Goal: Information Seeking & Learning: Learn about a topic

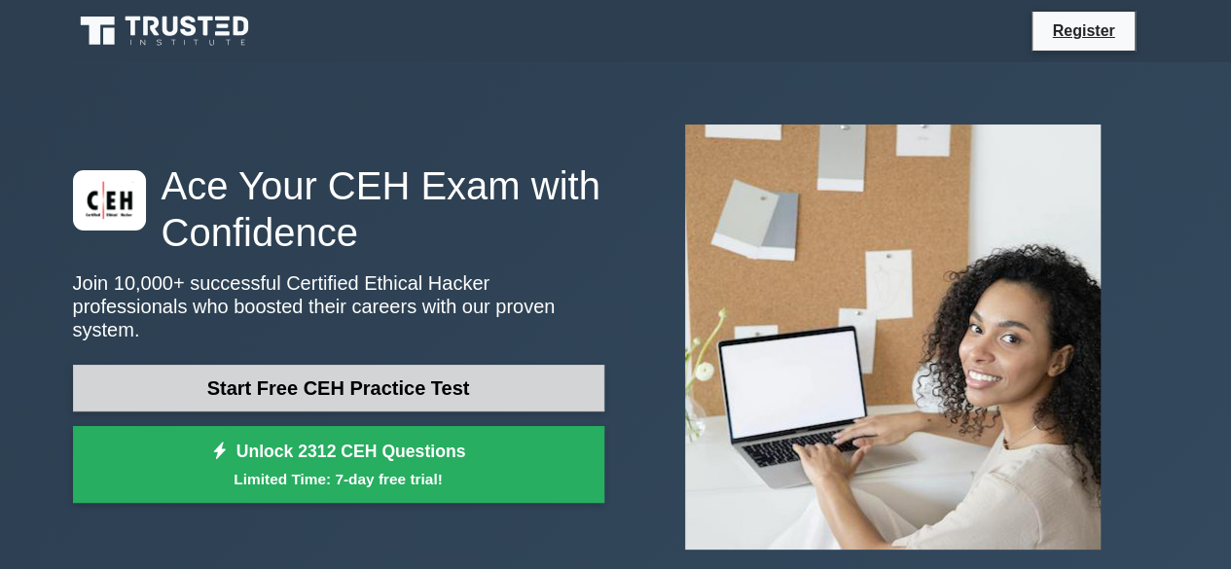
click at [449, 387] on link "Start Free CEH Practice Test" at bounding box center [338, 388] width 531 height 47
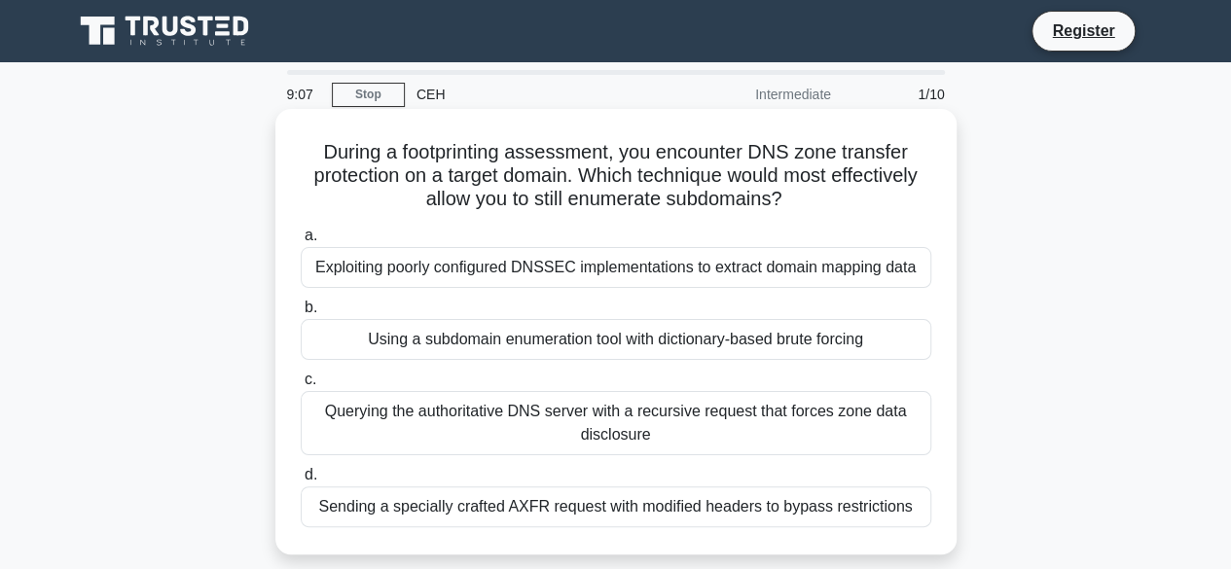
click at [444, 346] on div "Using a subdomain enumeration tool with dictionary-based brute forcing" at bounding box center [616, 339] width 630 height 41
click at [301, 314] on input "b. Using a subdomain enumeration tool with dictionary-based brute forcing" at bounding box center [301, 308] width 0 height 13
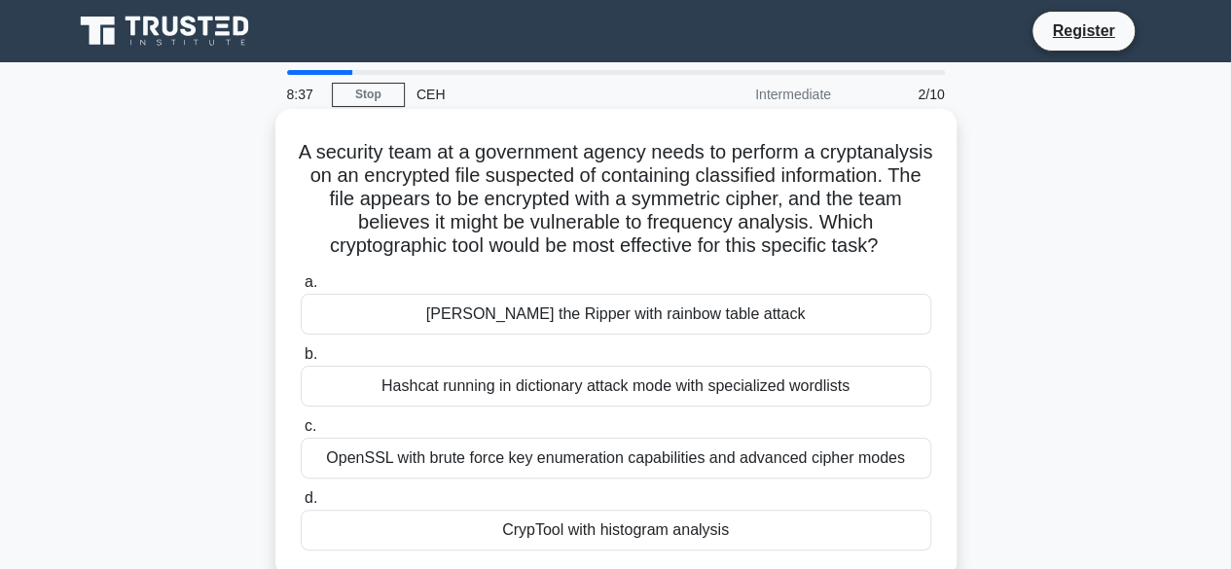
scroll to position [97, 0]
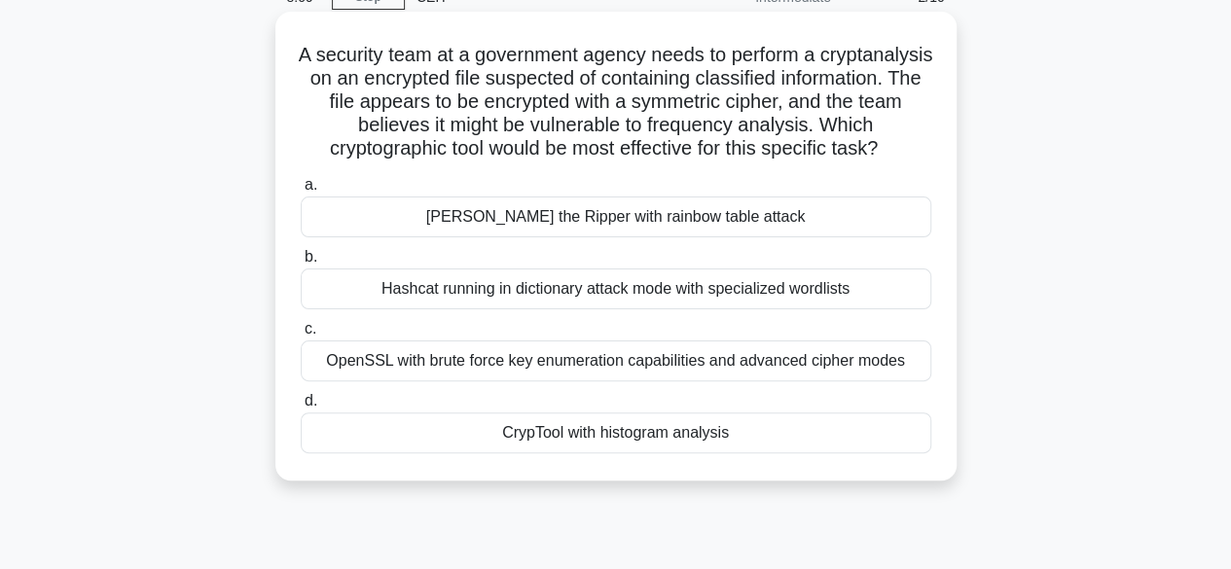
click at [497, 308] on div "Hashcat running in dictionary attack mode with specialized wordlists" at bounding box center [616, 289] width 630 height 41
click at [301, 264] on input "b. Hashcat running in dictionary attack mode with specialized wordlists" at bounding box center [301, 257] width 0 height 13
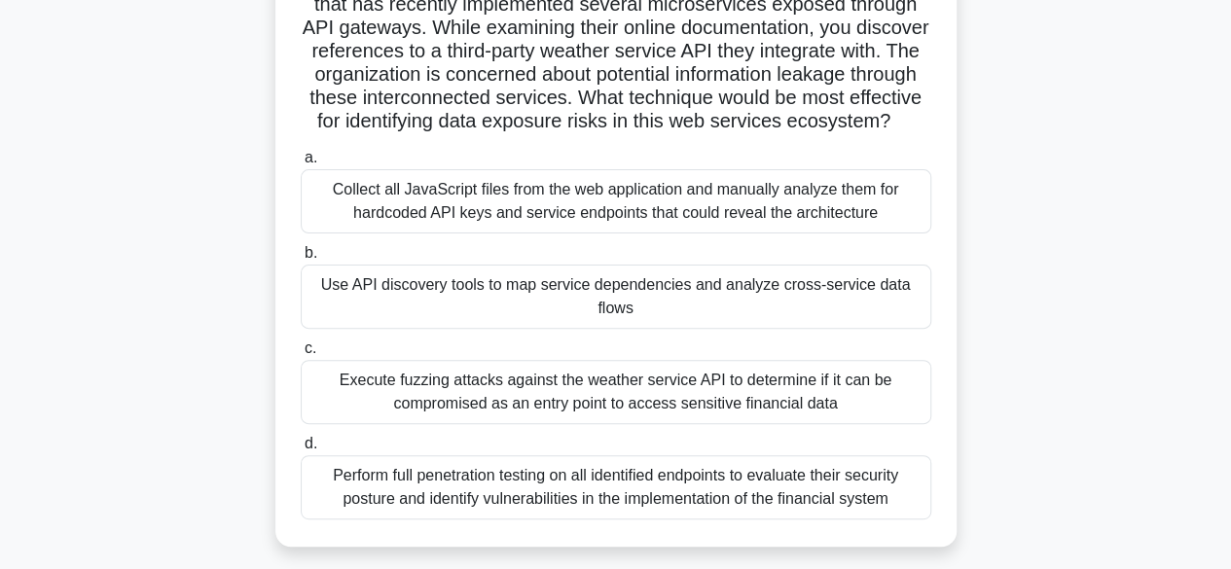
scroll to position [195, 0]
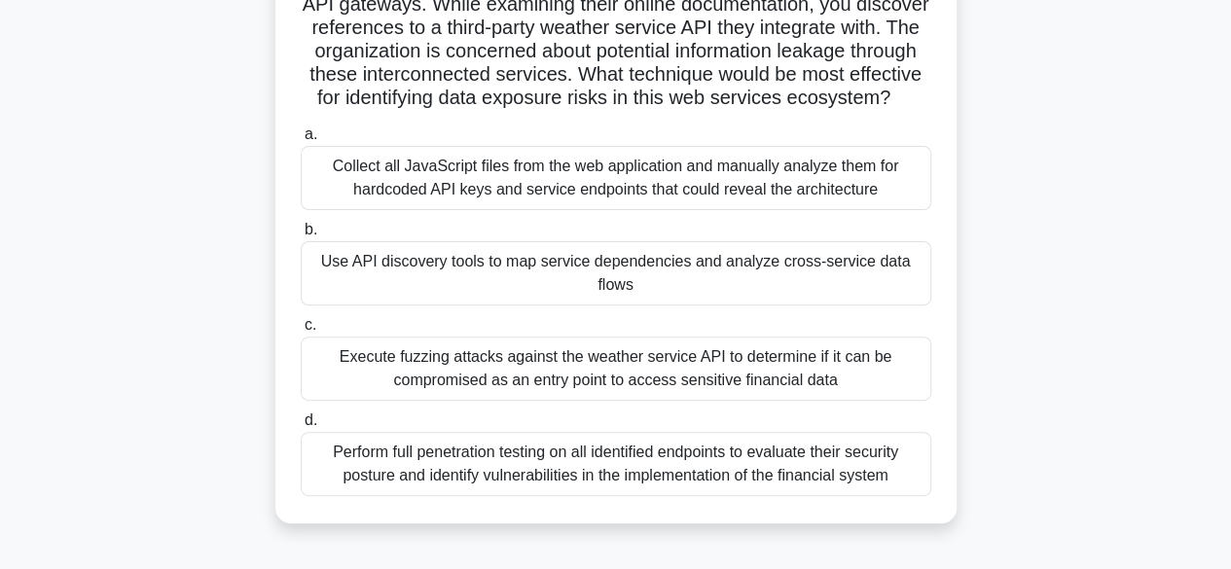
click at [510, 496] on div "Perform full penetration testing on all identified endpoints to evaluate their …" at bounding box center [616, 464] width 630 height 64
click at [301, 427] on input "d. Perform full penetration testing on all identified endpoints to evaluate the…" at bounding box center [301, 420] width 0 height 13
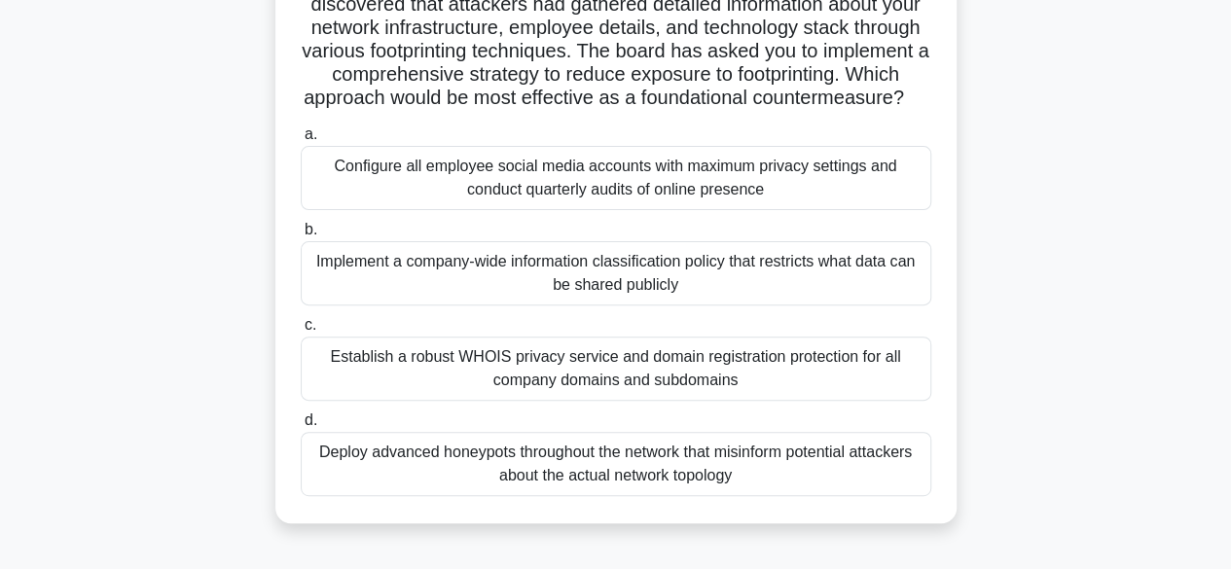
click at [584, 305] on div "Implement a company-wide information classification policy that restricts what …" at bounding box center [616, 273] width 630 height 64
click at [301, 236] on input "b. Implement a company-wide information classification policy that restricts wh…" at bounding box center [301, 230] width 0 height 13
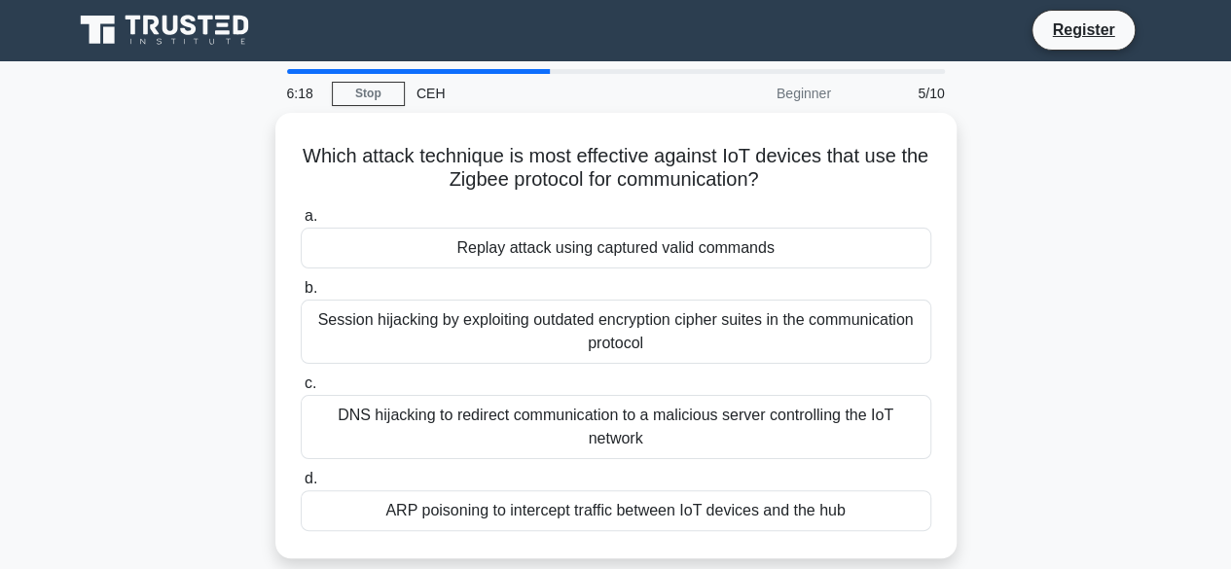
scroll to position [0, 0]
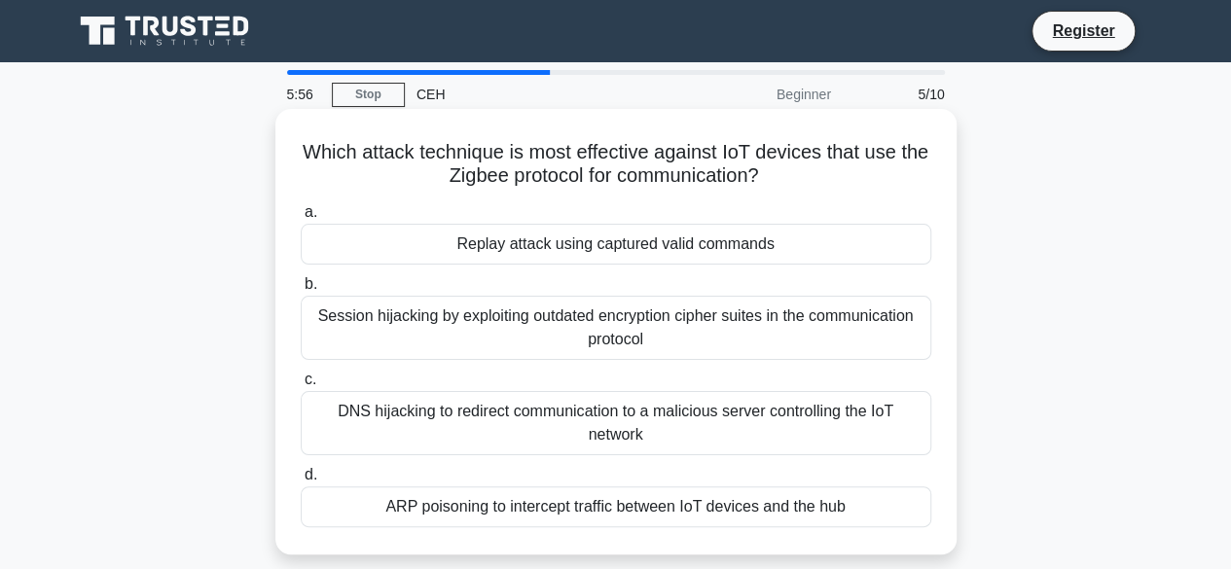
click at [576, 327] on div "Session hijacking by exploiting outdated encryption cipher suites in the commun…" at bounding box center [616, 328] width 630 height 64
click at [301, 291] on input "b. Session hijacking by exploiting outdated encryption cipher suites in the com…" at bounding box center [301, 284] width 0 height 13
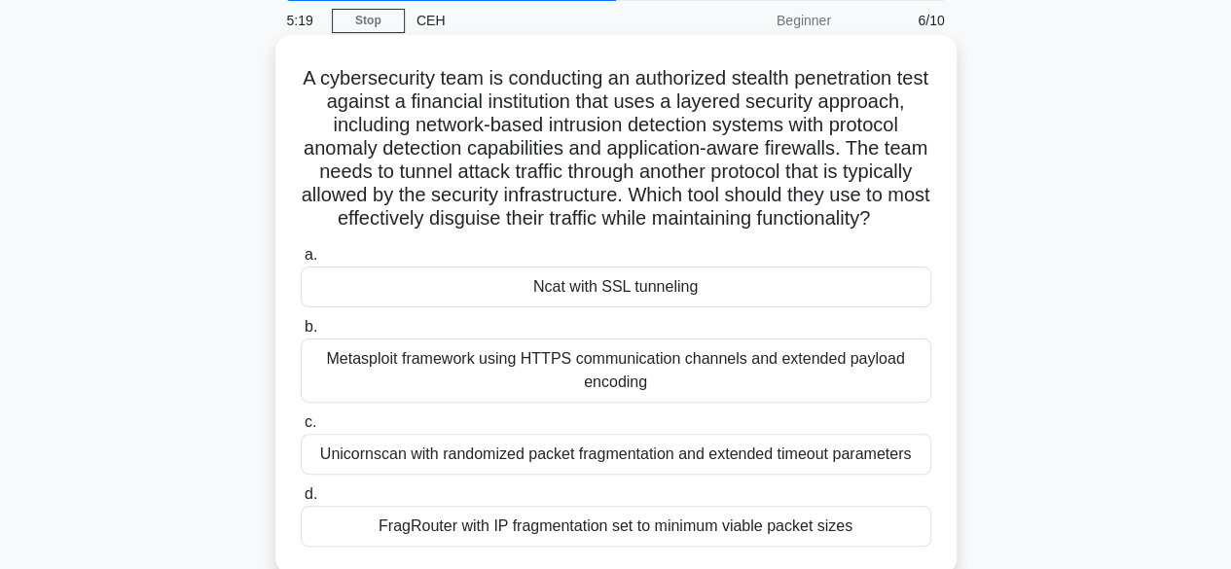
scroll to position [97, 0]
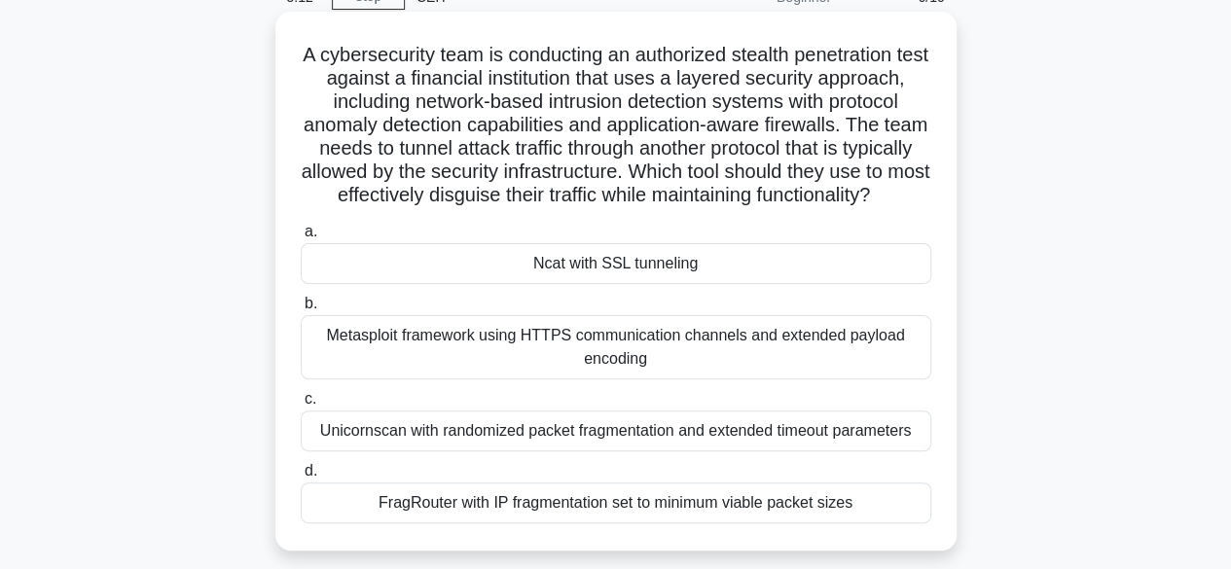
click at [621, 284] on div "Ncat with SSL tunneling" at bounding box center [616, 263] width 630 height 41
click at [301, 238] on input "a. Ncat with SSL tunneling" at bounding box center [301, 232] width 0 height 13
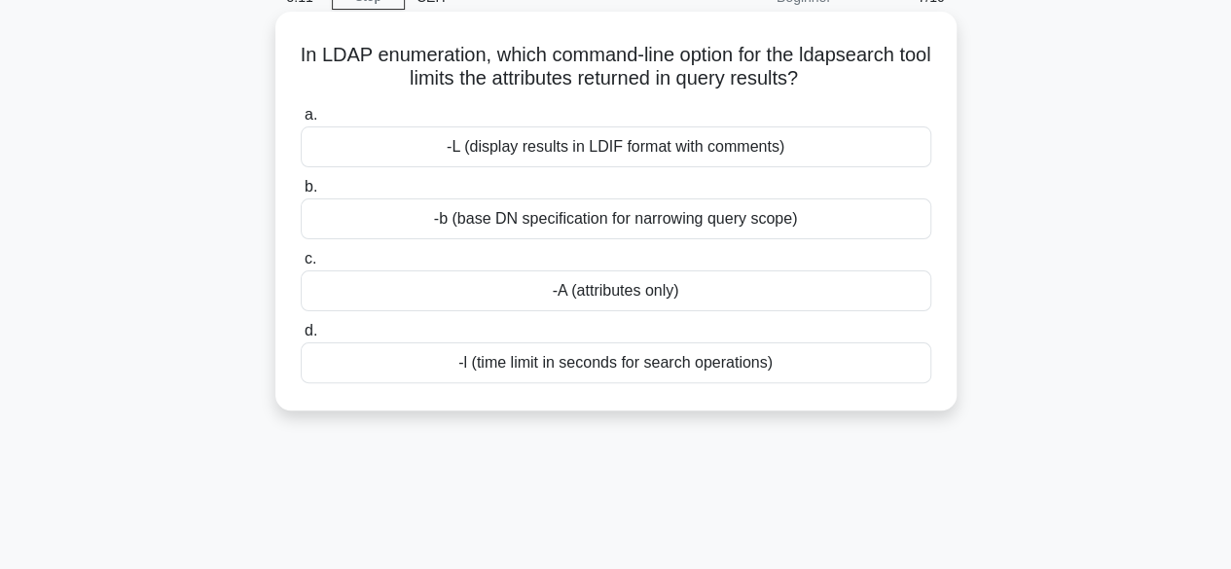
scroll to position [0, 0]
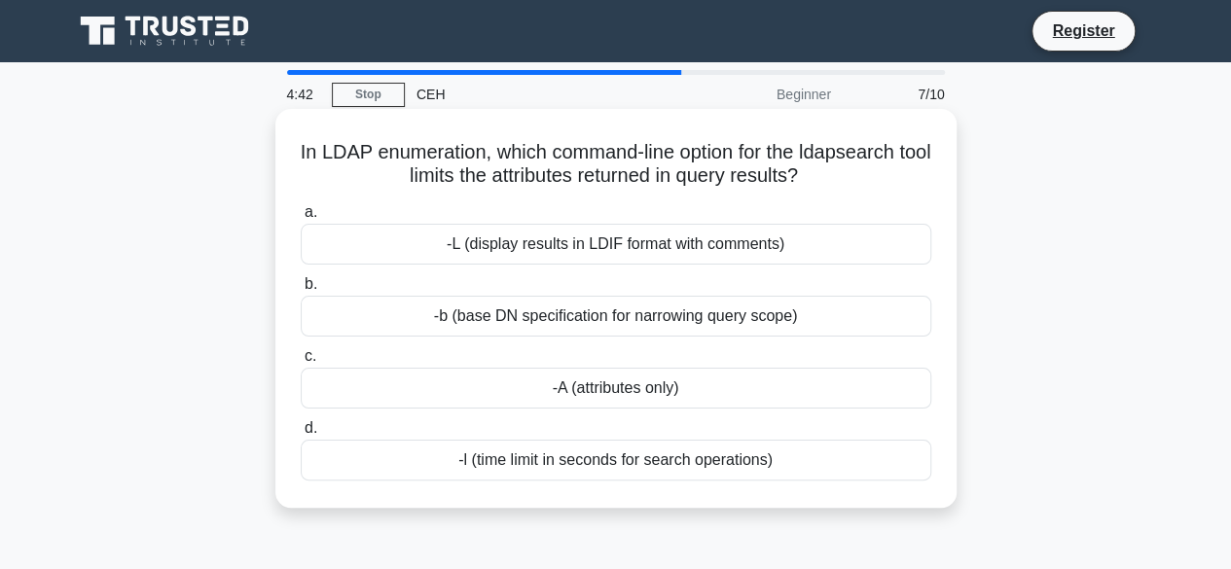
click at [620, 254] on div "-L (display results in LDIF format with comments)" at bounding box center [616, 244] width 630 height 41
click at [301, 219] on input "a. -L (display results in LDIF format with comments)" at bounding box center [301, 212] width 0 height 13
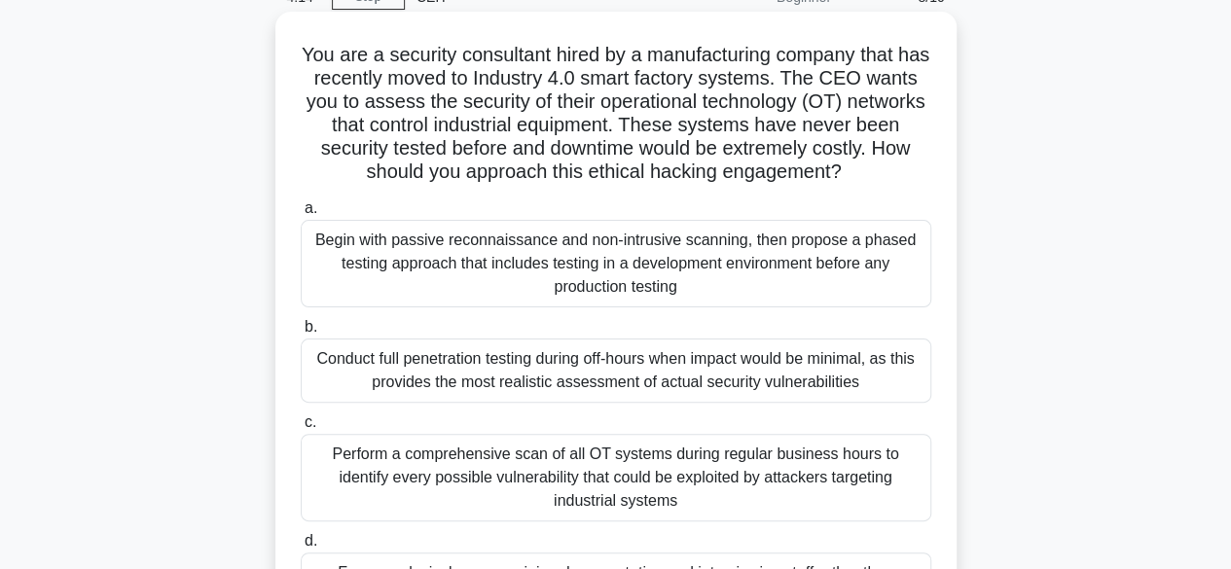
scroll to position [195, 0]
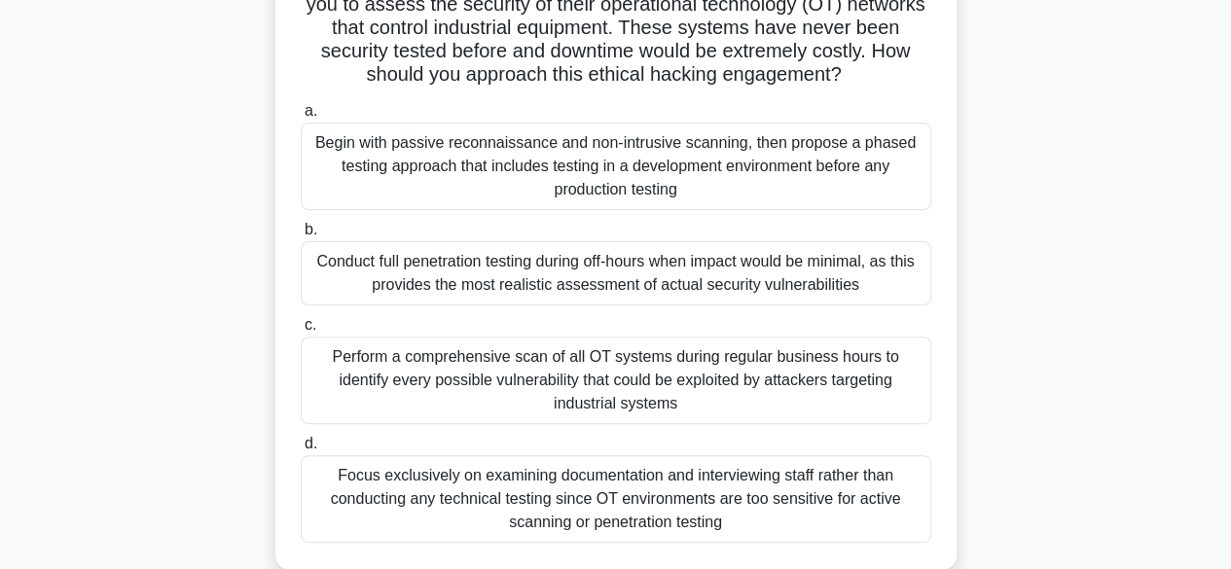
click at [586, 369] on div "Perform a comprehensive scan of all OT systems during regular business hours to…" at bounding box center [616, 381] width 630 height 88
click at [301, 332] on input "c. Perform a comprehensive scan of all OT systems during regular business hours…" at bounding box center [301, 325] width 0 height 13
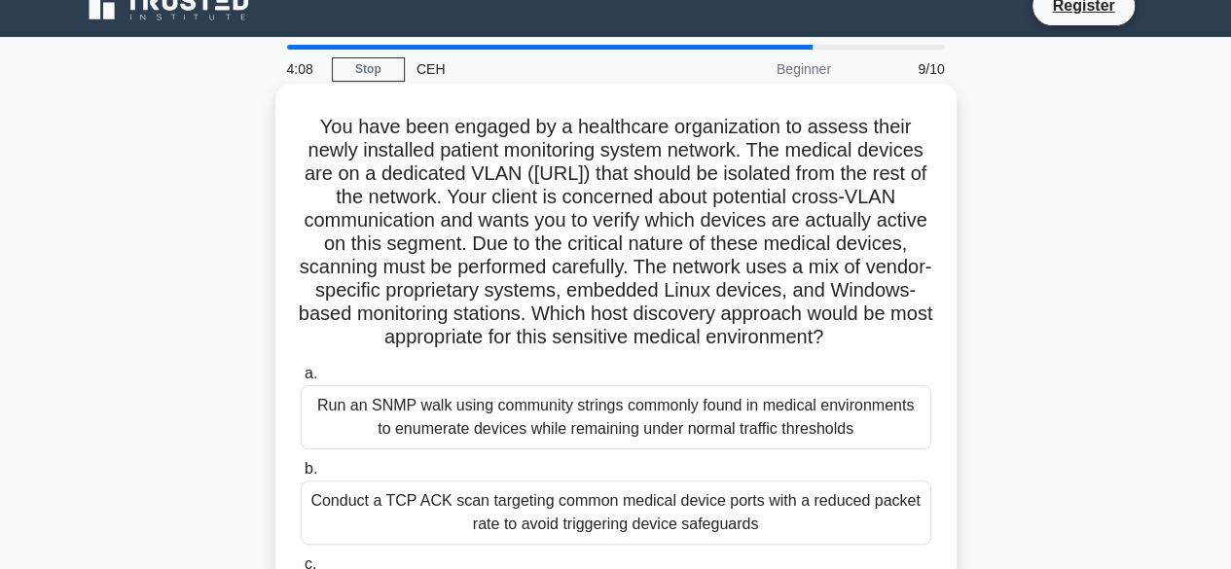
scroll to position [0, 0]
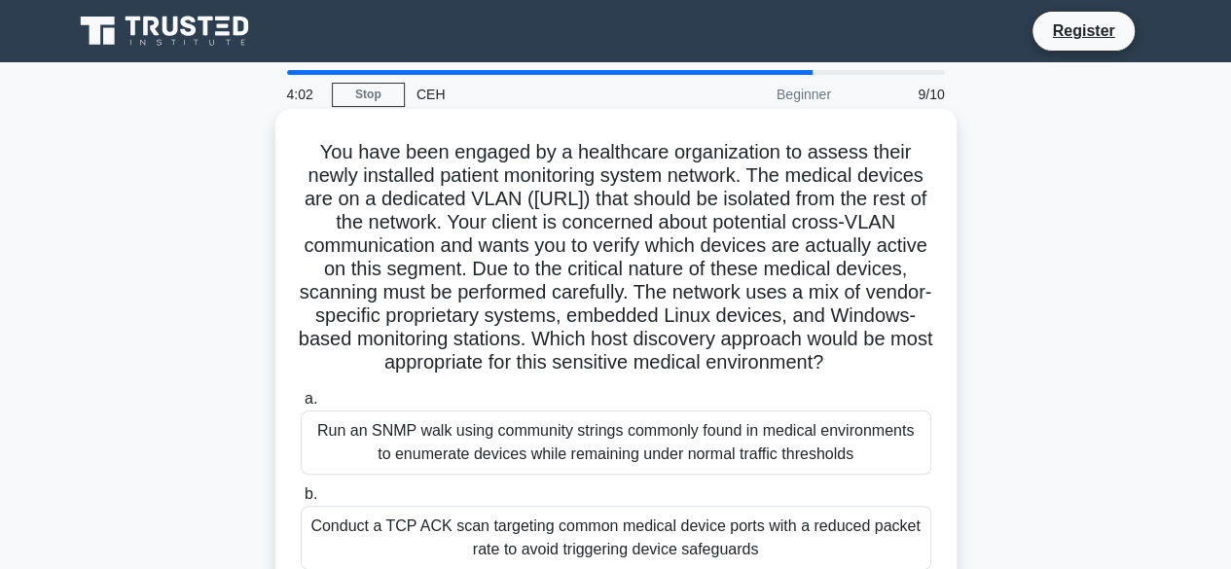
click at [549, 469] on div "Run an SNMP walk using community strings commonly found in medical environments…" at bounding box center [616, 443] width 630 height 64
click at [301, 406] on input "a. Run an SNMP walk using community strings commonly found in medical environme…" at bounding box center [301, 399] width 0 height 13
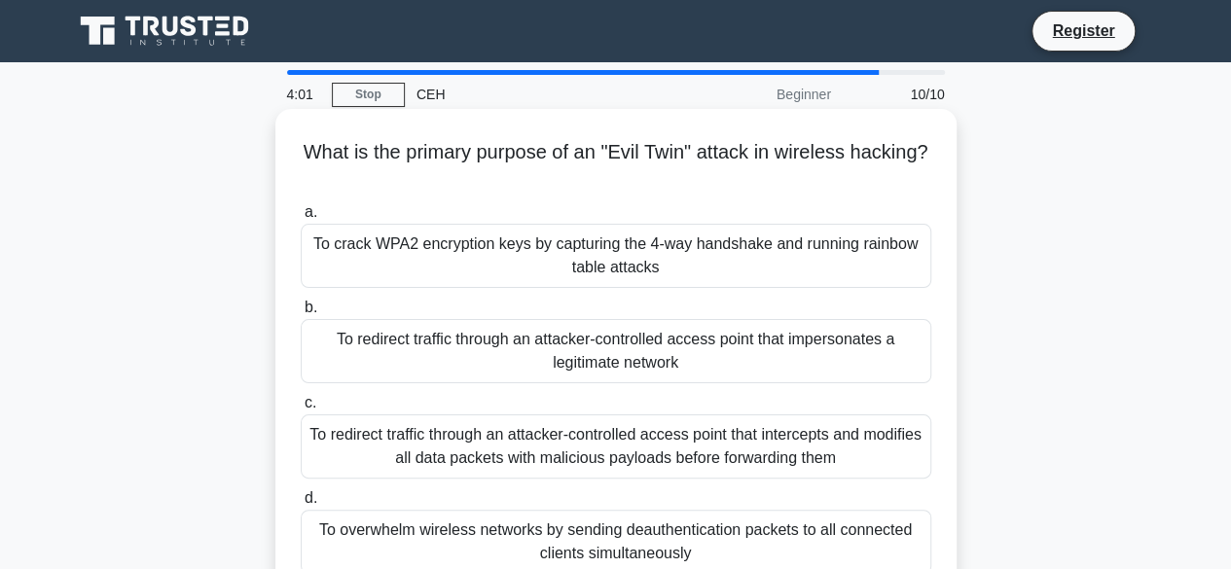
click at [541, 443] on div "To redirect traffic through an attacker-controlled access point that intercepts…" at bounding box center [616, 446] width 630 height 64
click at [301, 410] on input "c. To redirect traffic through an attacker-controlled access point that interce…" at bounding box center [301, 403] width 0 height 13
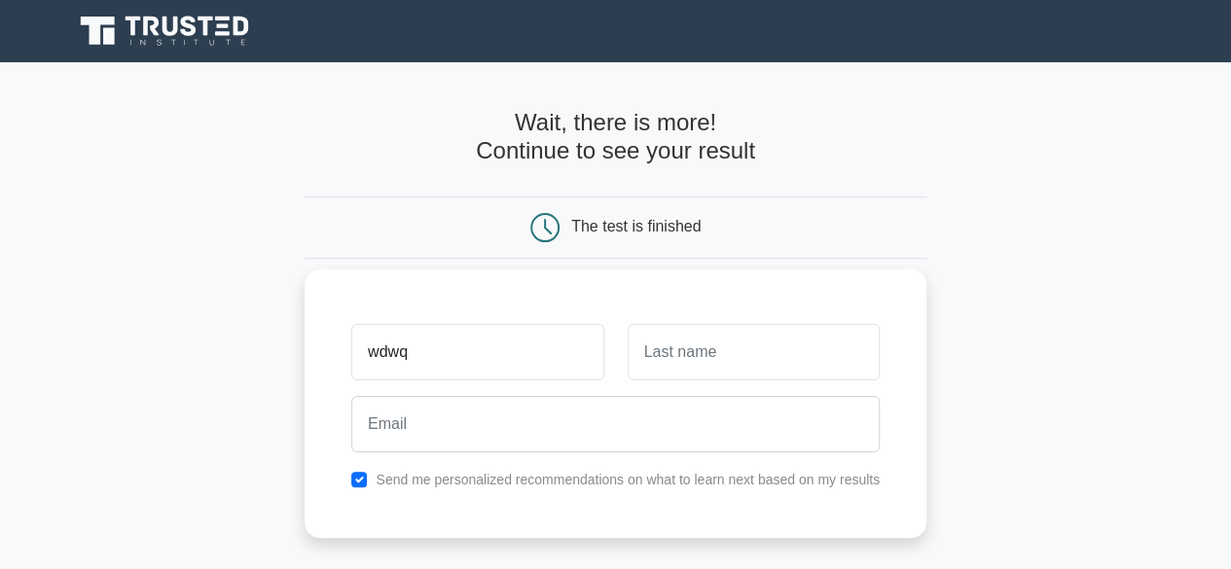
type input "wdwq"
click at [665, 354] on input "text" at bounding box center [754, 352] width 252 height 56
type input "qfefe"
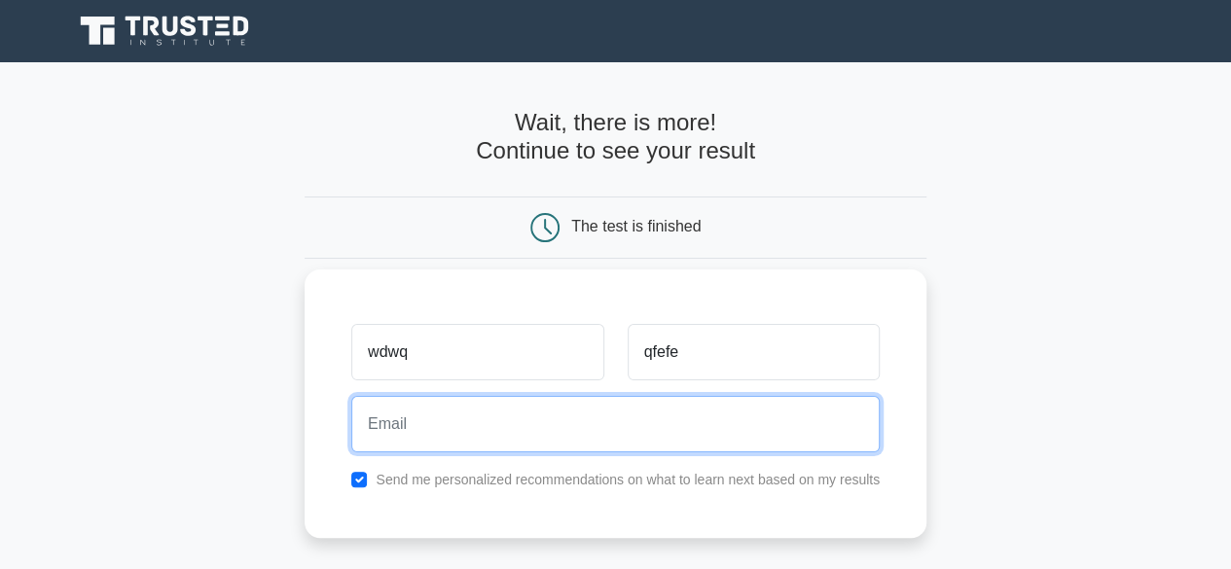
click at [512, 402] on input "email" at bounding box center [615, 424] width 528 height 56
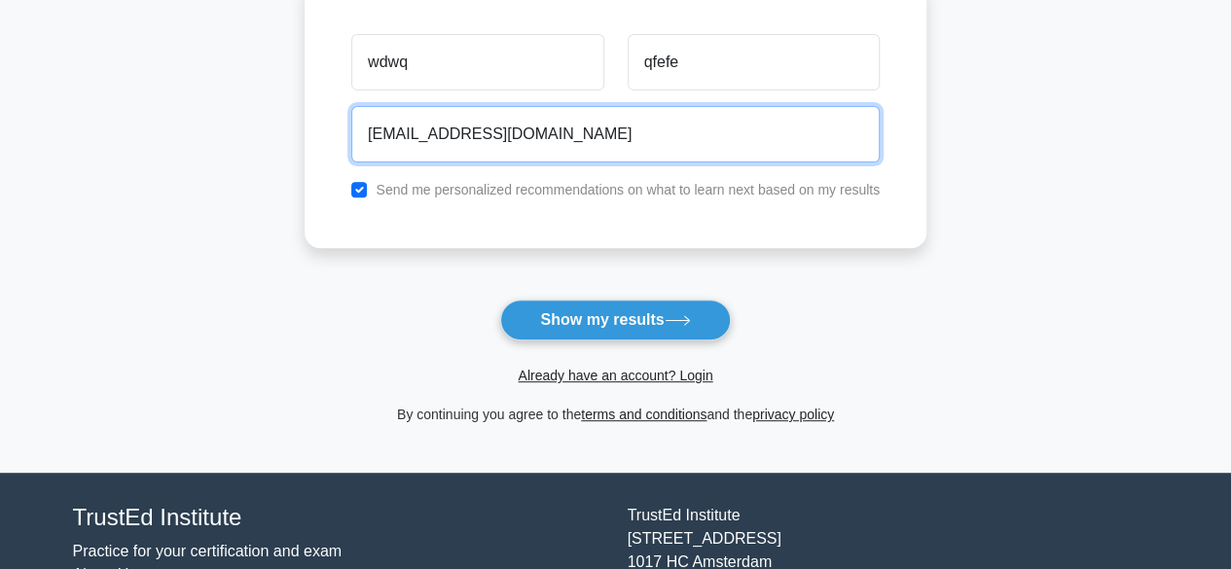
scroll to position [292, 0]
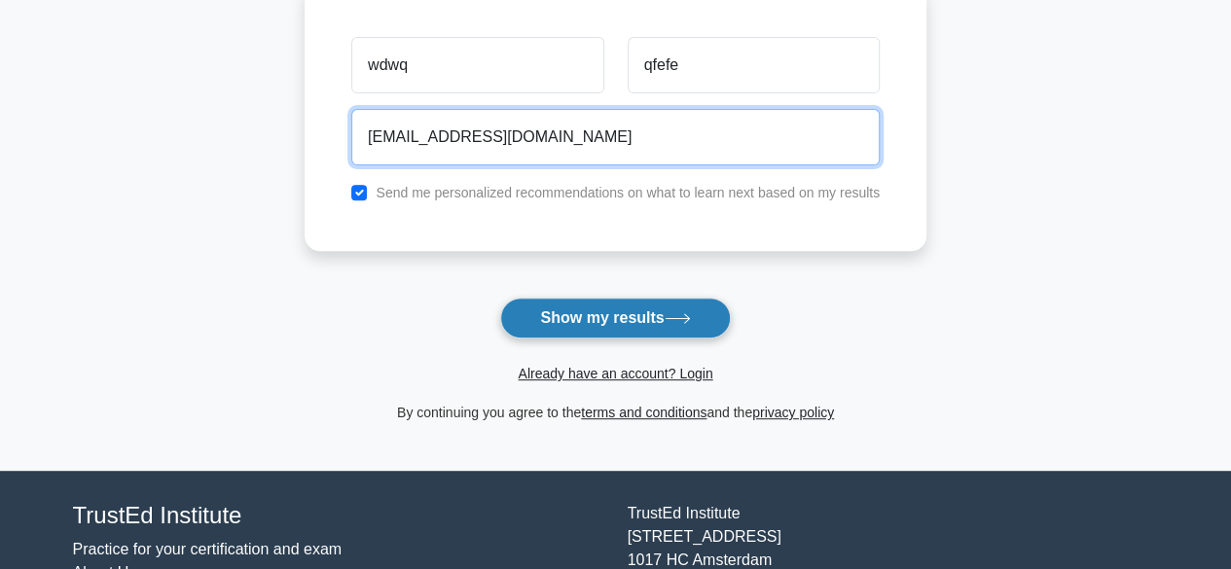
type input "wilsonkinda22@gmail.com"
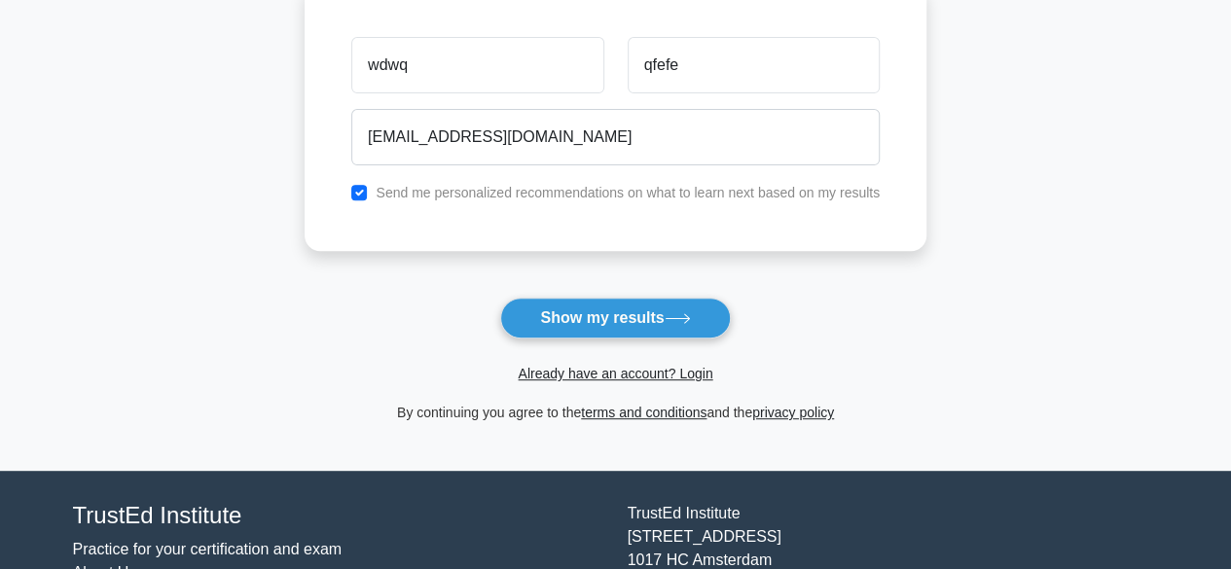
click at [633, 303] on button "Show my results" at bounding box center [615, 318] width 230 height 41
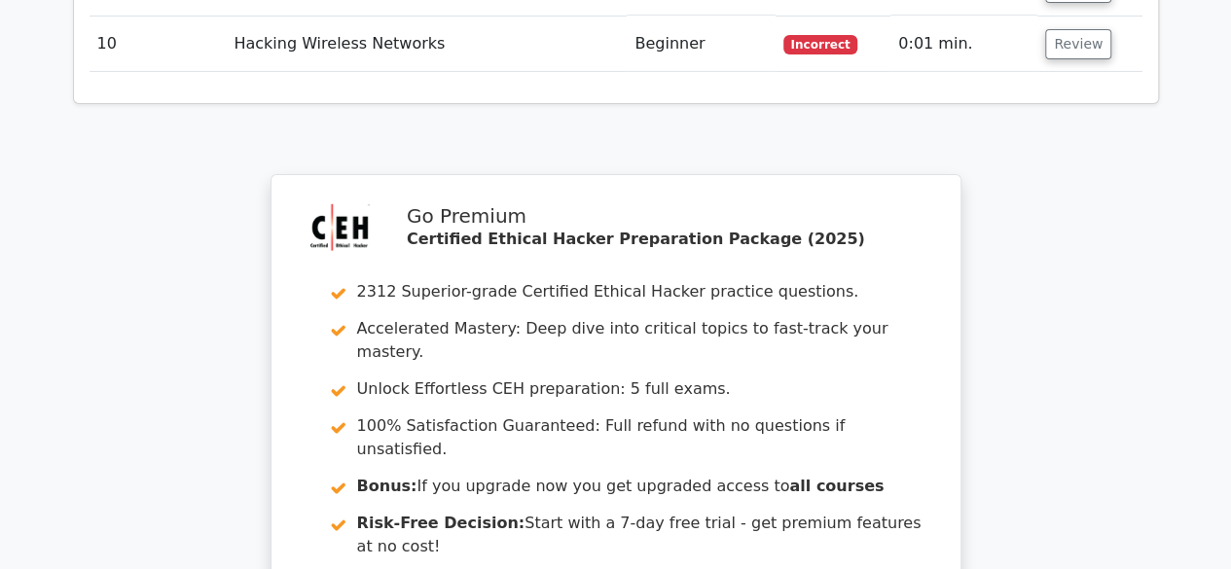
scroll to position [3502, 0]
